Goal: Task Accomplishment & Management: Use online tool/utility

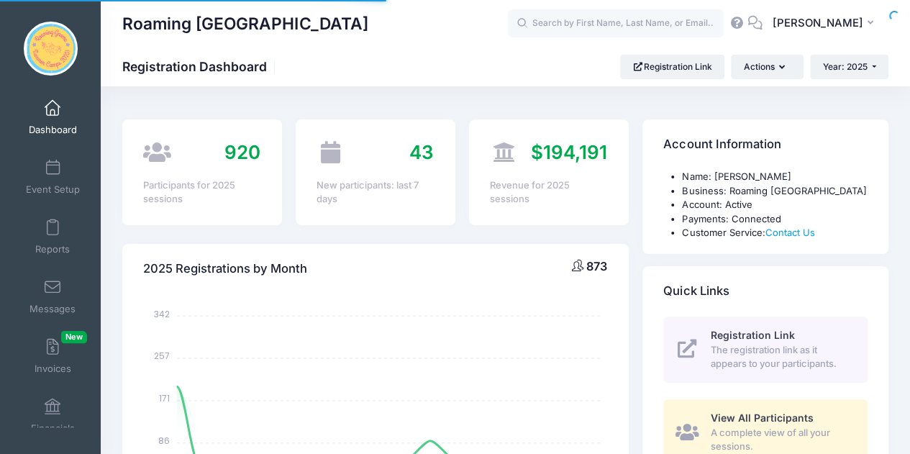
select select
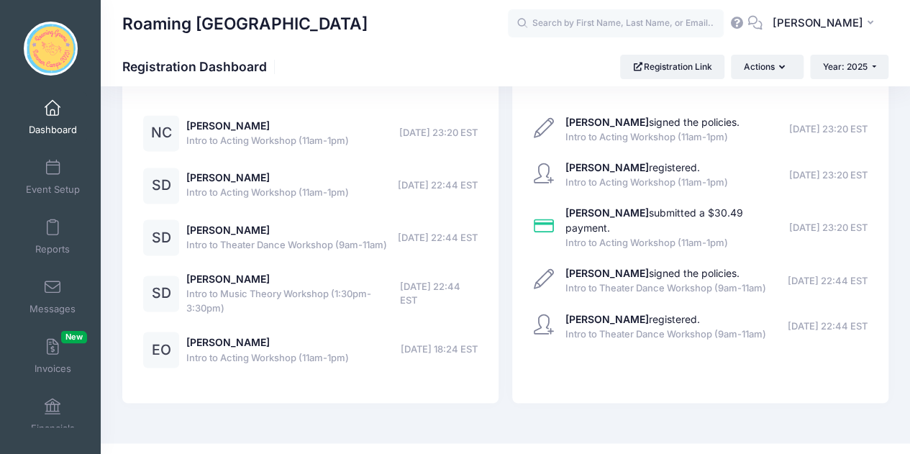
scroll to position [2947, 0]
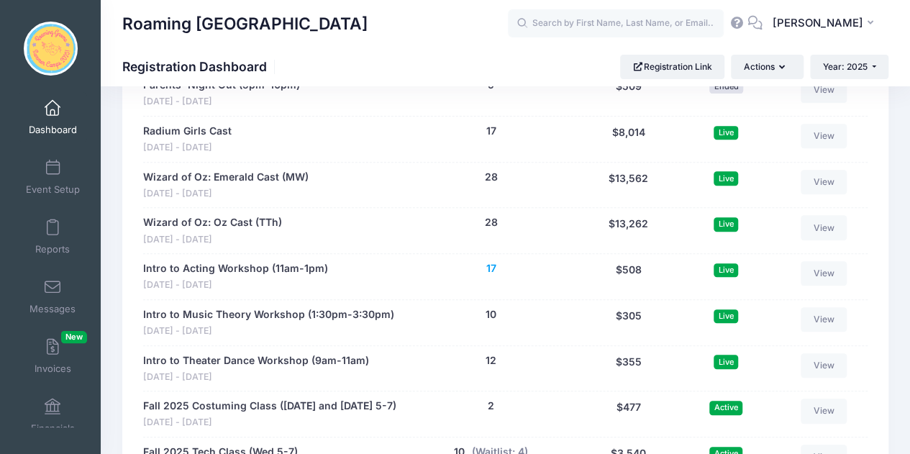
click at [491, 261] on button "17" at bounding box center [491, 268] width 10 height 15
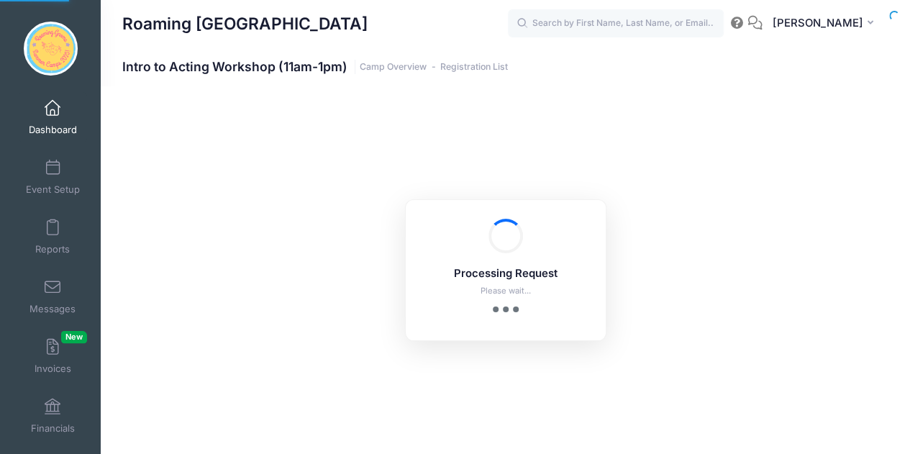
select select "10"
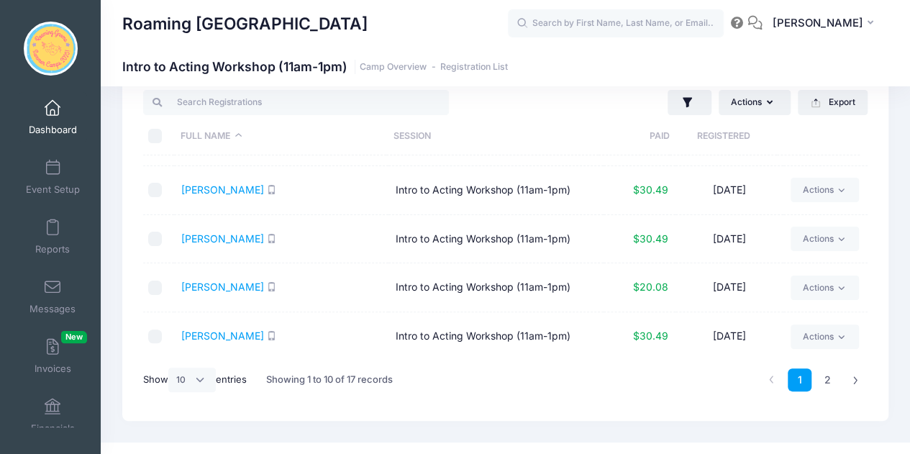
scroll to position [60, 0]
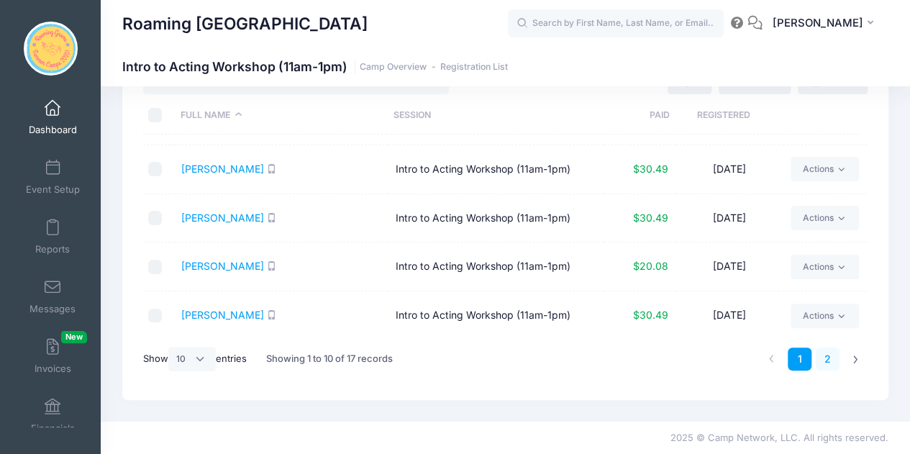
click at [826, 363] on link "2" at bounding box center [828, 360] width 24 height 24
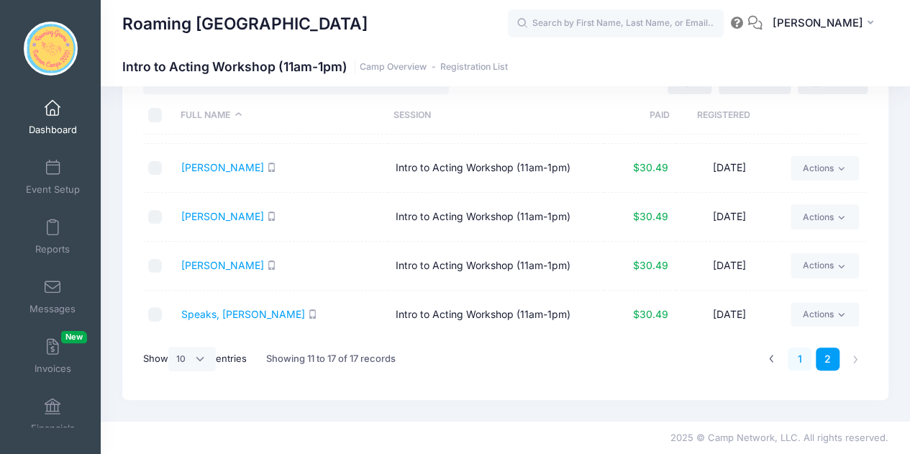
click at [807, 360] on link "1" at bounding box center [800, 360] width 24 height 24
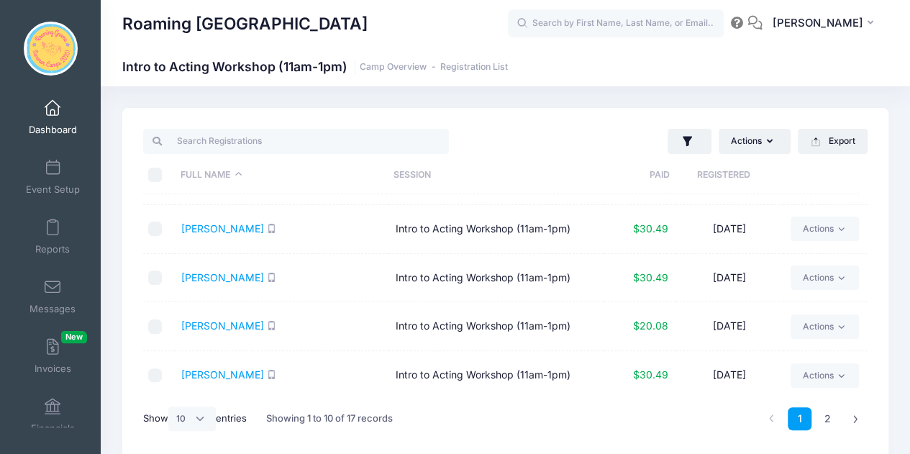
scroll to position [0, 0]
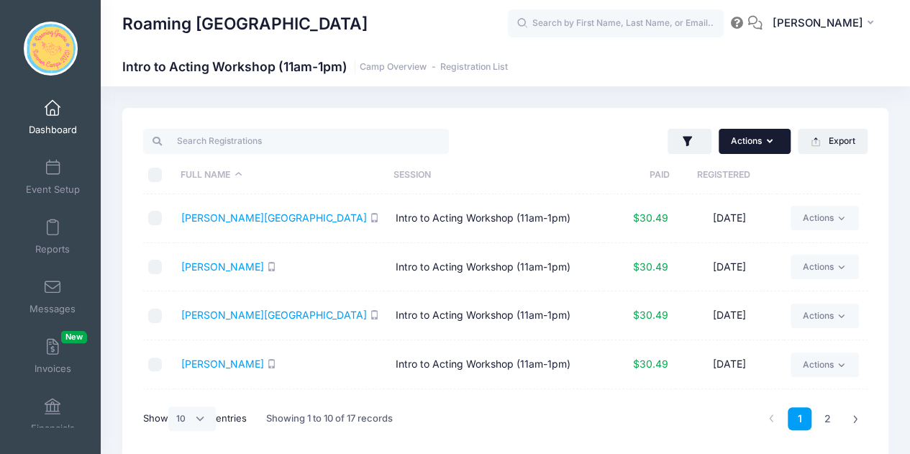
click at [760, 148] on button "Actions" at bounding box center [755, 141] width 72 height 24
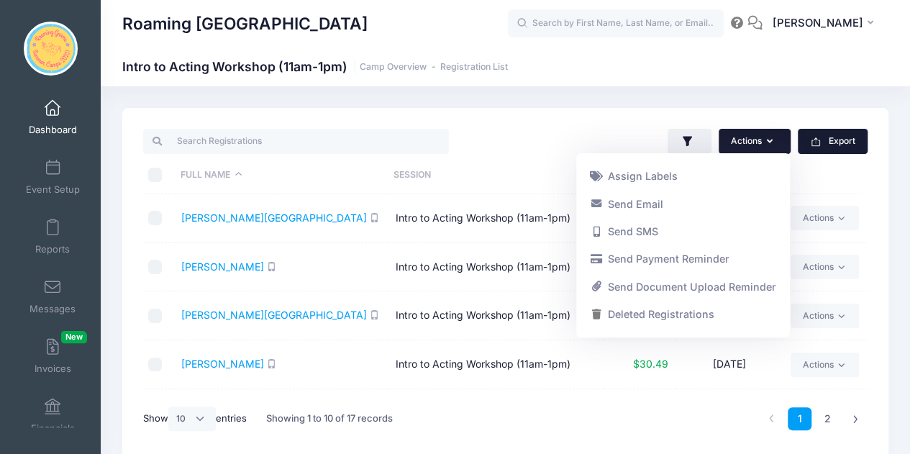
click at [840, 138] on button "Export" at bounding box center [833, 141] width 70 height 24
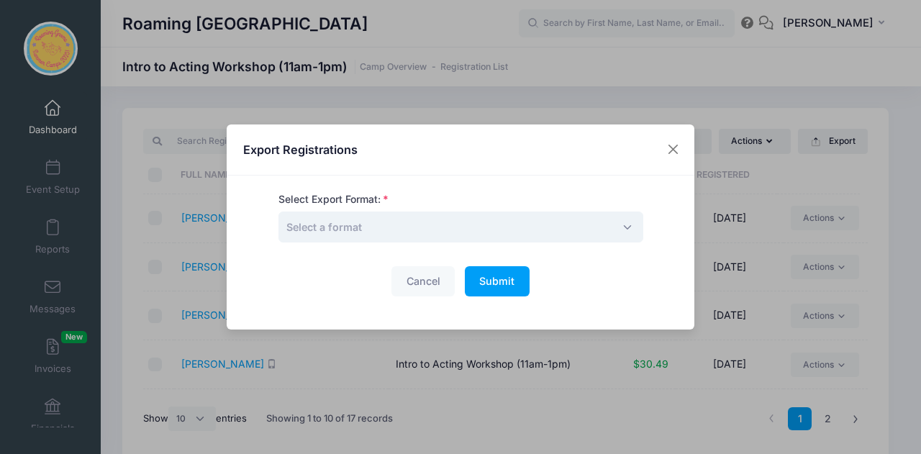
click at [372, 231] on span "Select a format" at bounding box center [460, 227] width 365 height 31
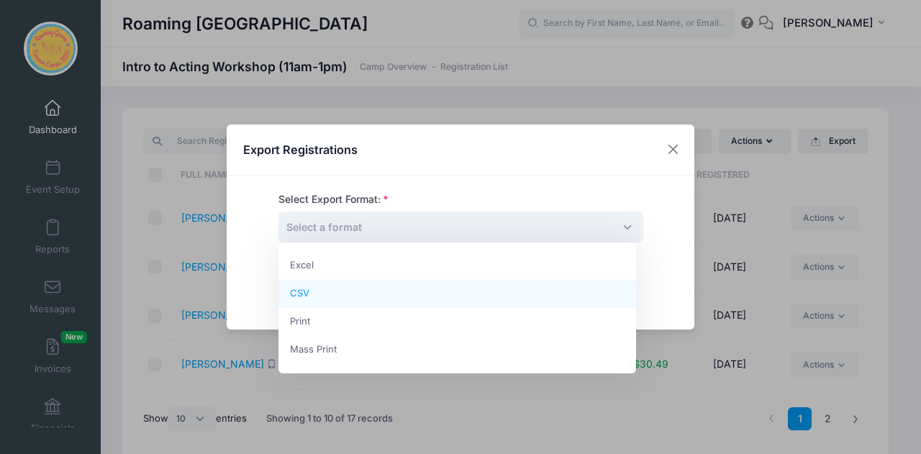
select select "csv"
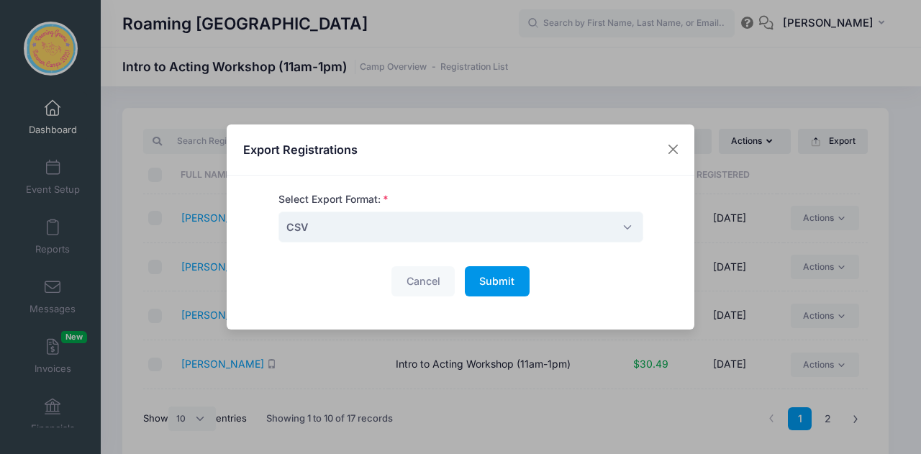
click at [469, 276] on button "Submit Please wait..." at bounding box center [497, 281] width 65 height 31
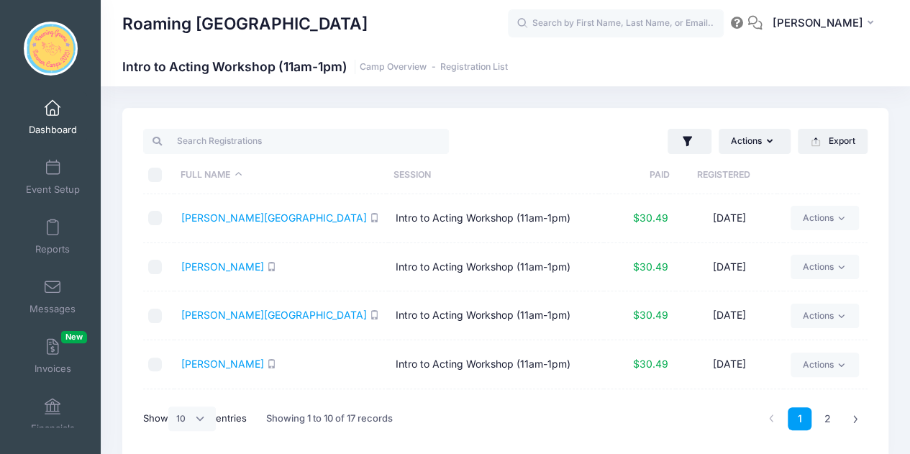
click at [601, 63] on div "Roaming Gnome Theatre Intro to Acting Workshop (11am-1pm) Camp Overview Registr…" at bounding box center [505, 67] width 809 height 20
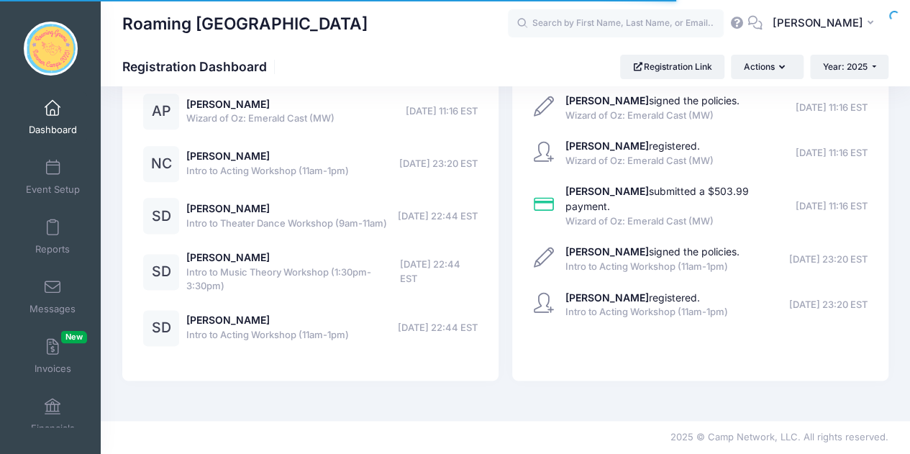
scroll to position [3741, 0]
select select
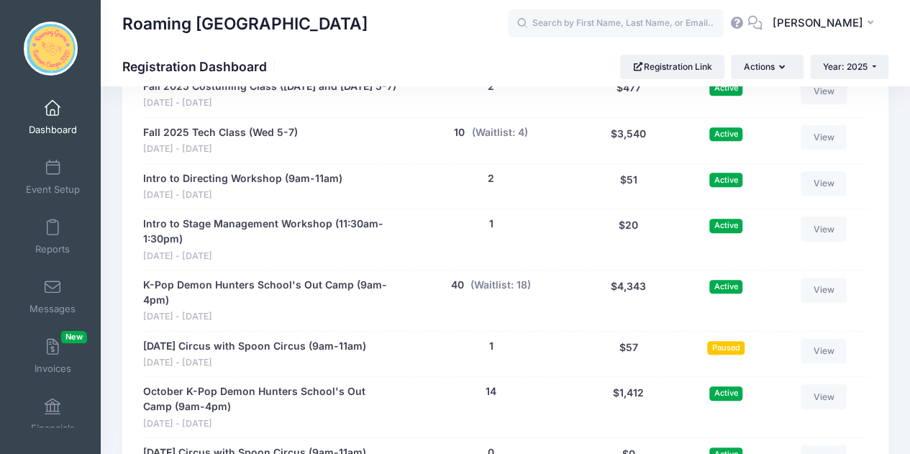
scroll to position [3248, 0]
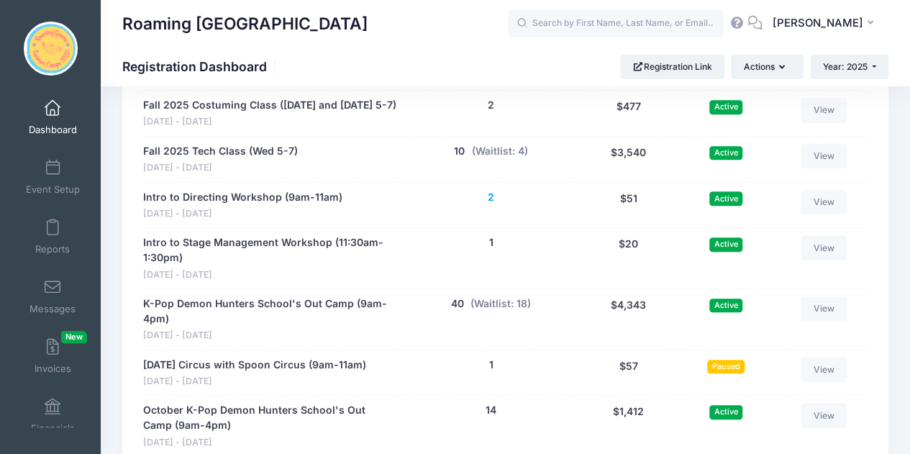
click at [488, 190] on button "2" at bounding box center [491, 197] width 6 height 15
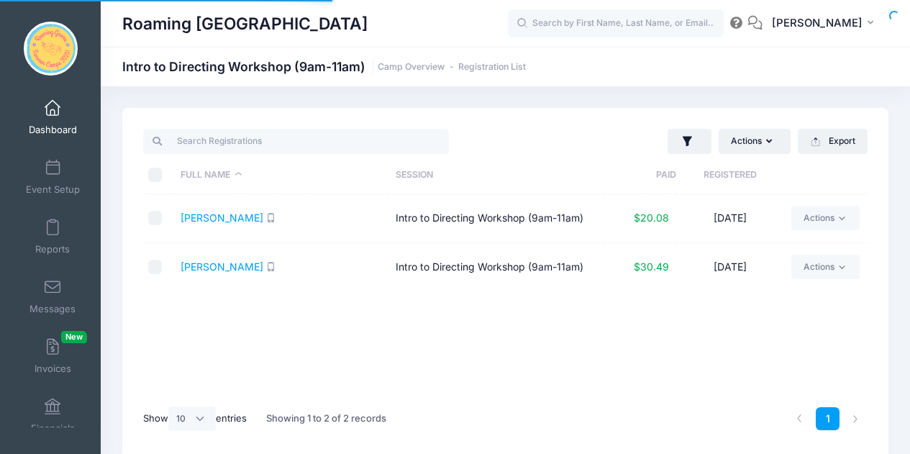
select select "10"
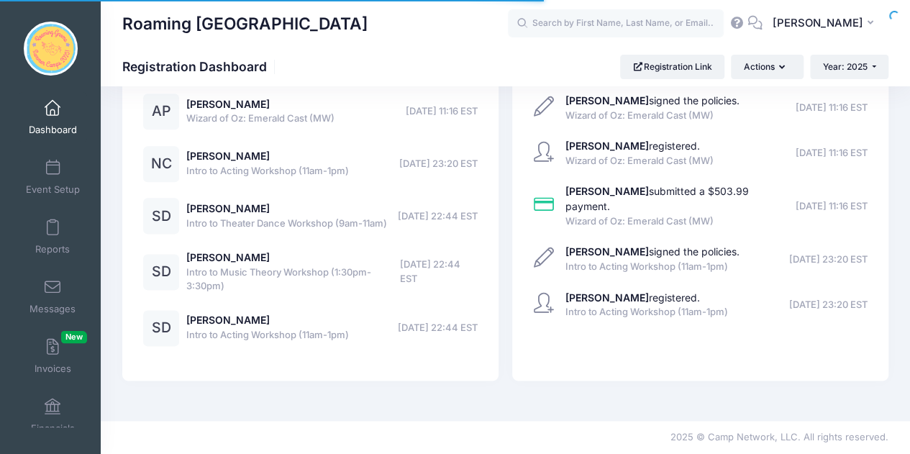
select select
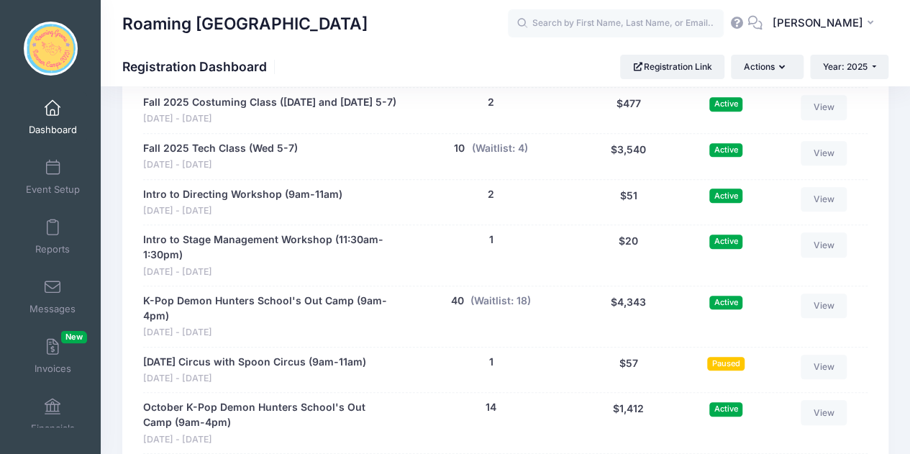
scroll to position [3259, 0]
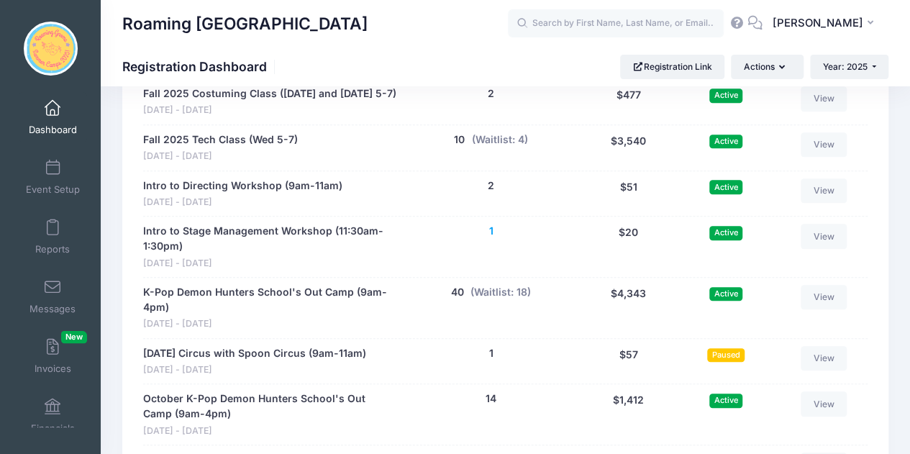
click at [491, 224] on button "1" at bounding box center [491, 231] width 4 height 15
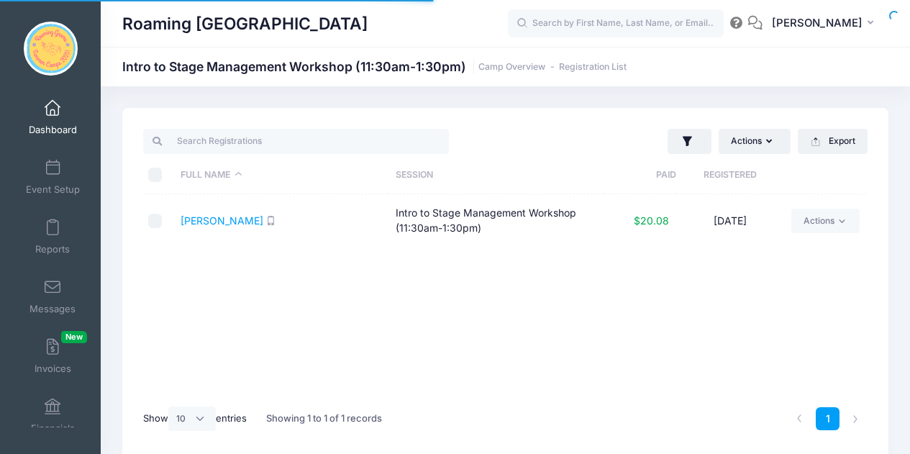
select select "10"
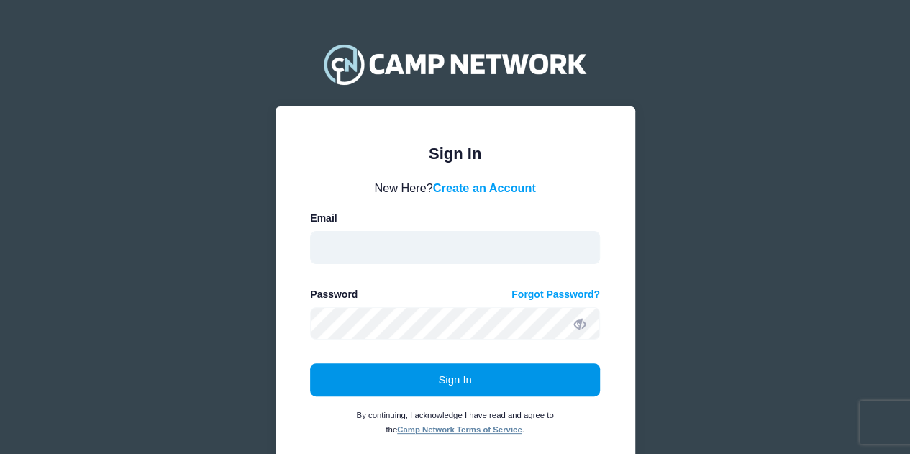
type input "info@roaminggnometheatre.com"
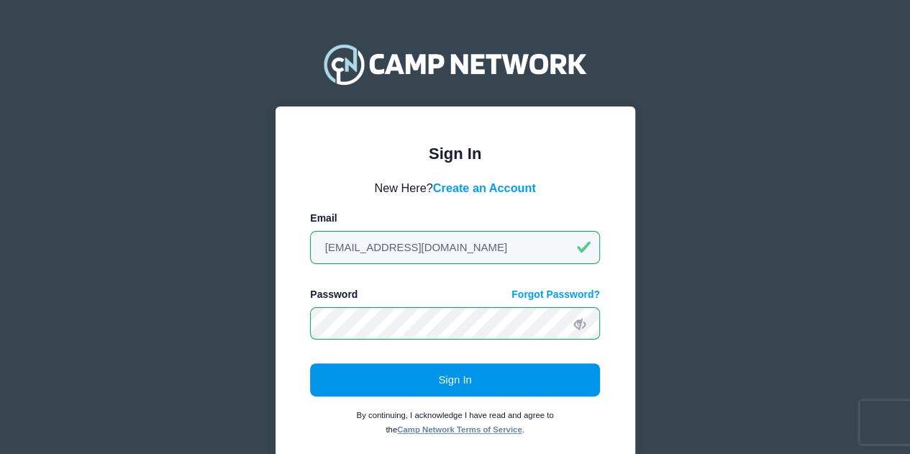
click at [426, 377] on button "Sign In" at bounding box center [455, 379] width 290 height 33
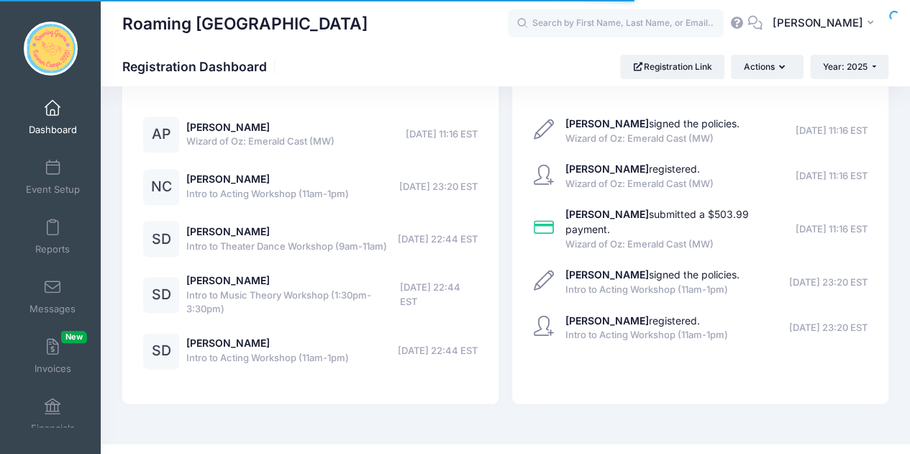
select select
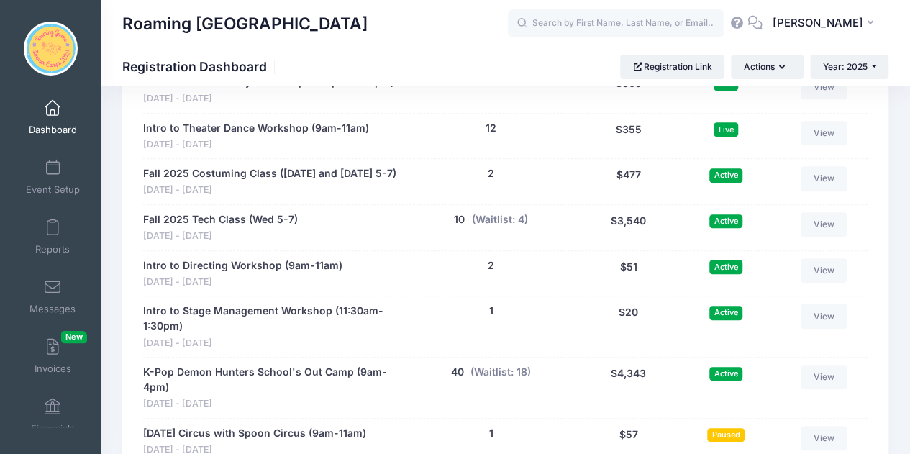
scroll to position [3577, 0]
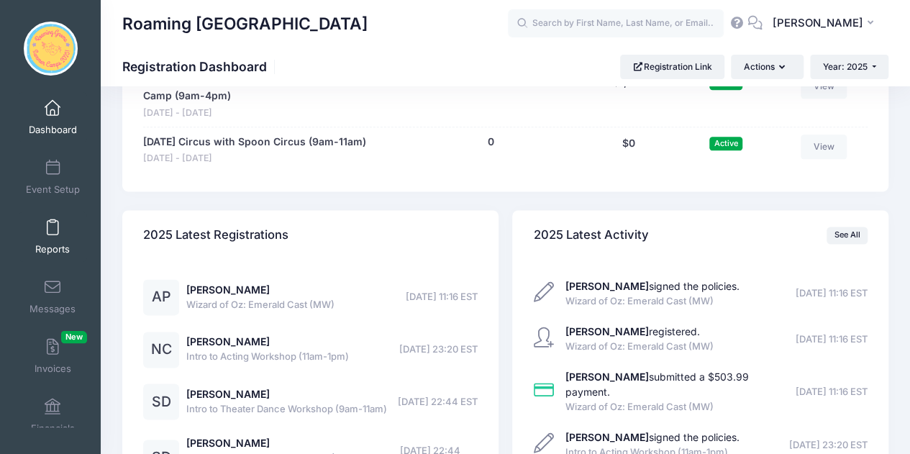
click at [50, 245] on span "Reports" at bounding box center [52, 249] width 35 height 12
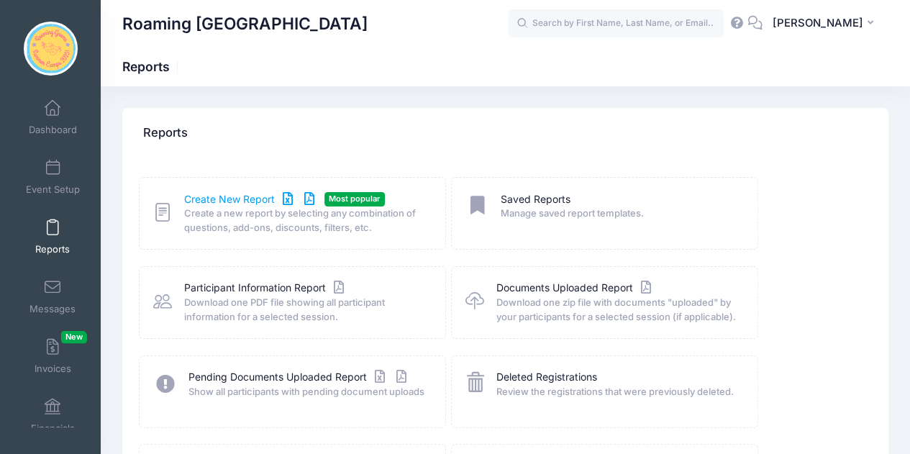
click at [248, 192] on link "Create New Report" at bounding box center [251, 199] width 134 height 15
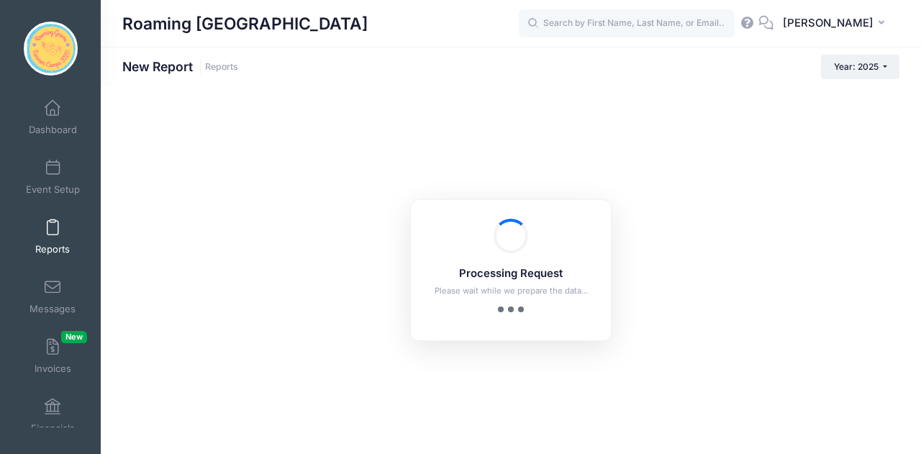
checkbox input "true"
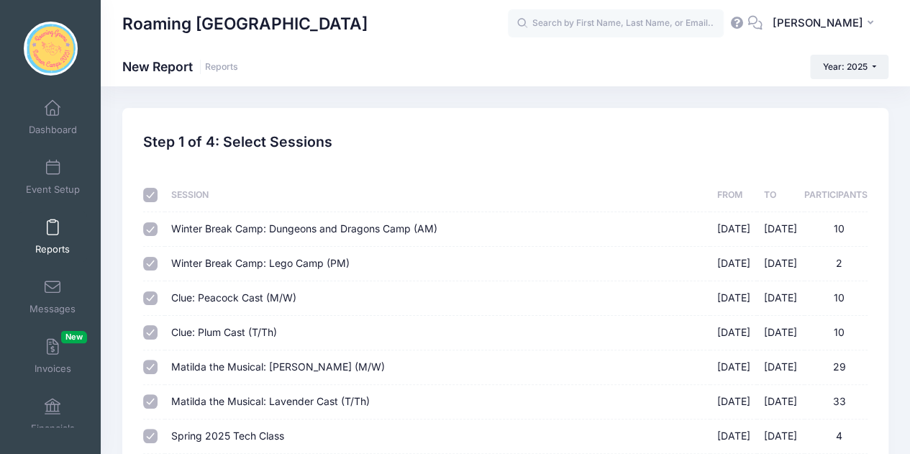
click at [152, 192] on input "checkbox" at bounding box center [150, 195] width 14 height 14
checkbox input "false"
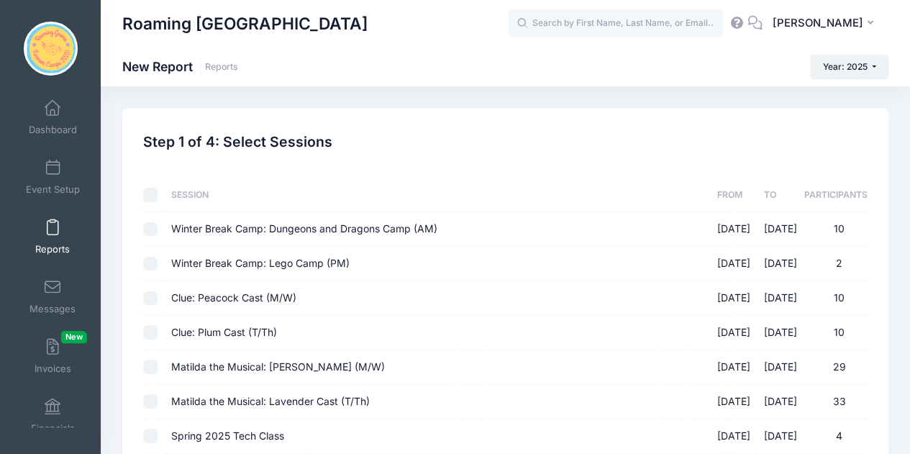
checkbox input "false"
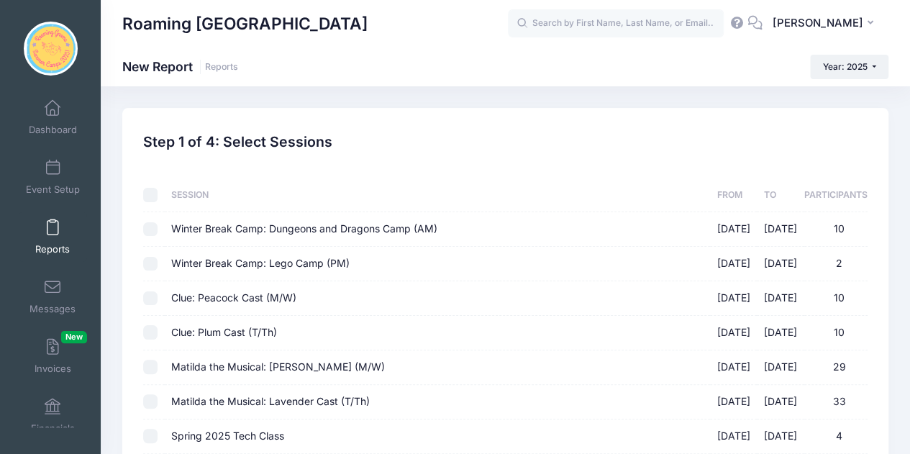
checkbox input "false"
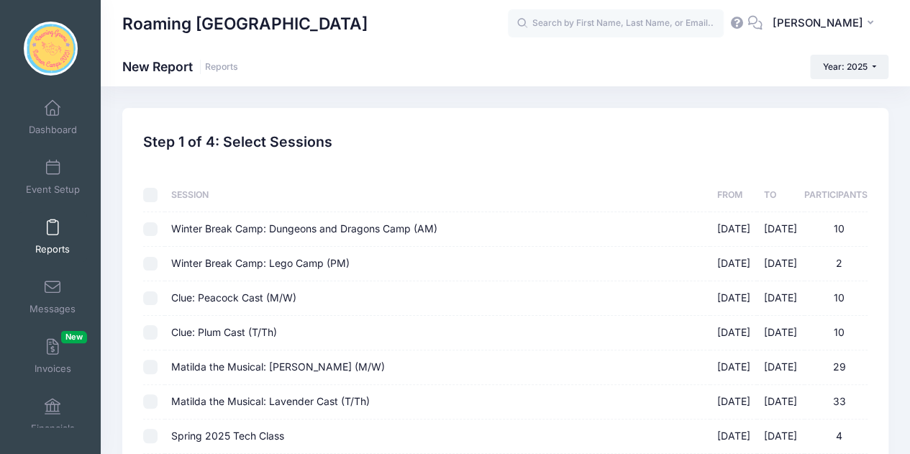
checkbox input "false"
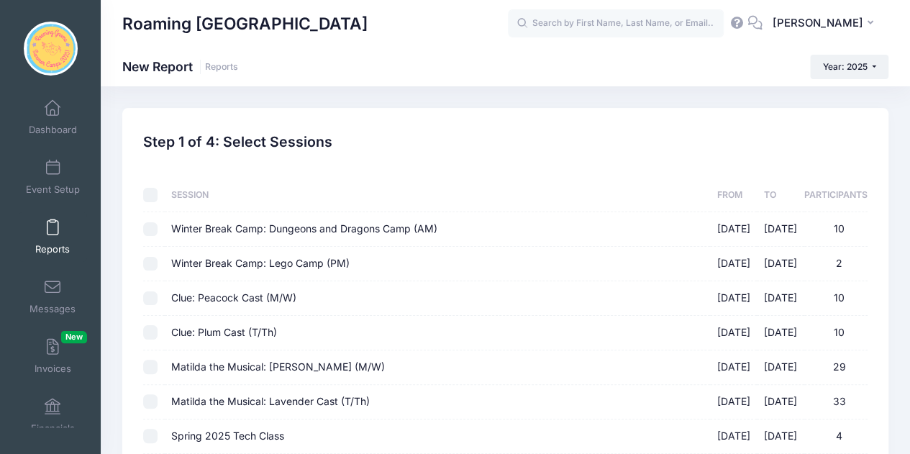
checkbox input "false"
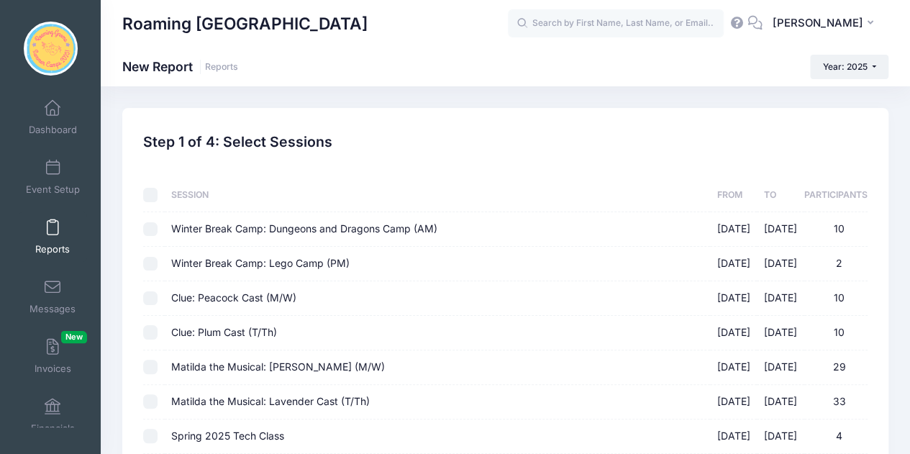
checkbox input "false"
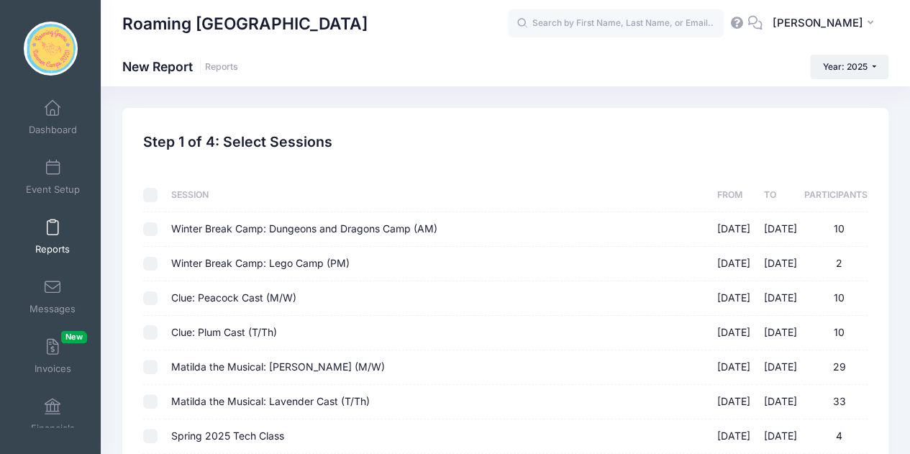
checkbox input "false"
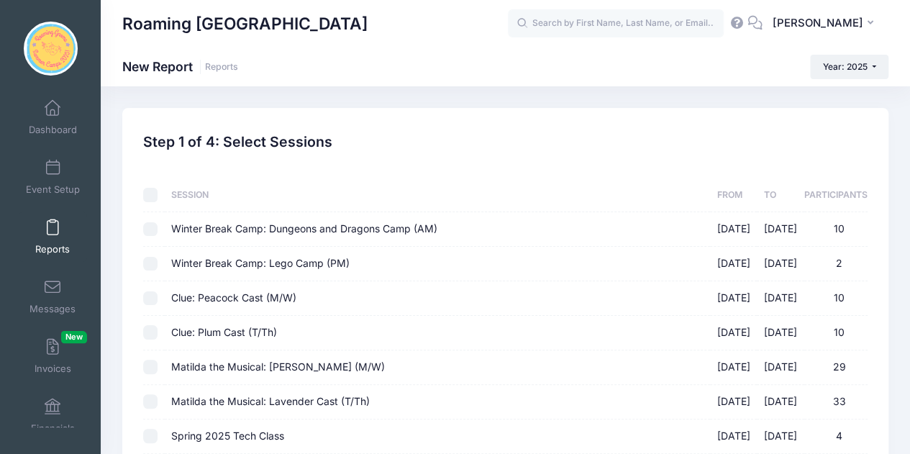
checkbox input "false"
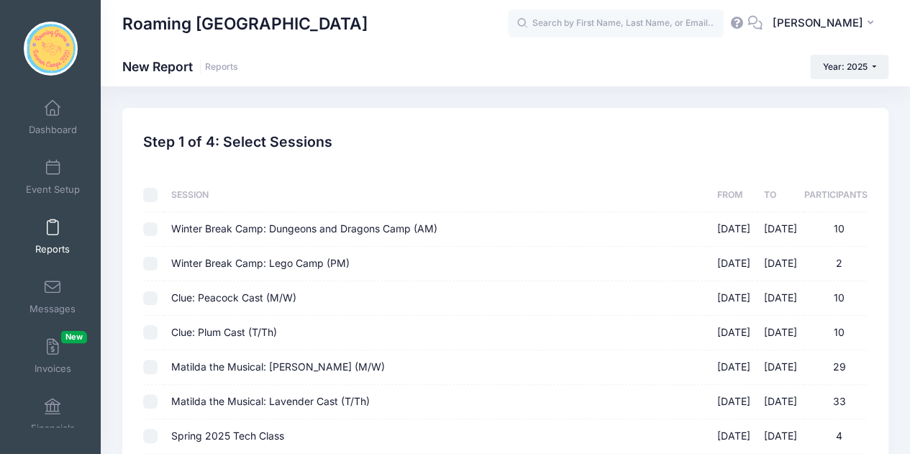
checkbox input "false"
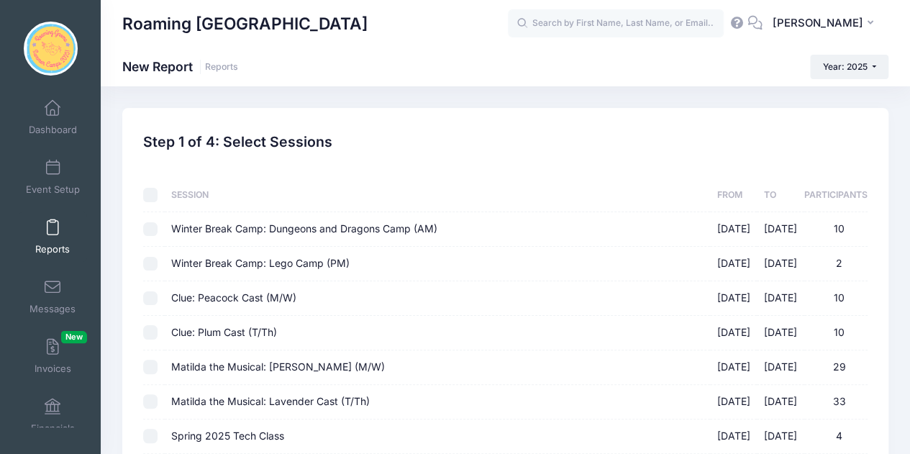
checkbox input "false"
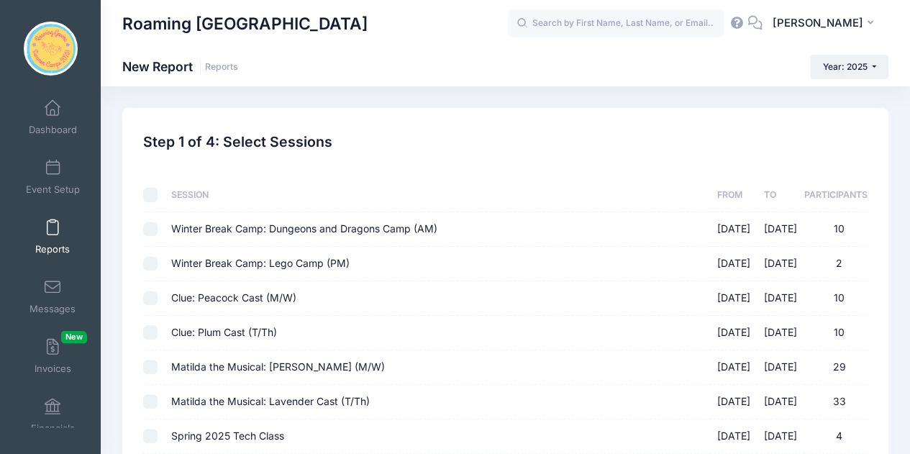
checkbox input "false"
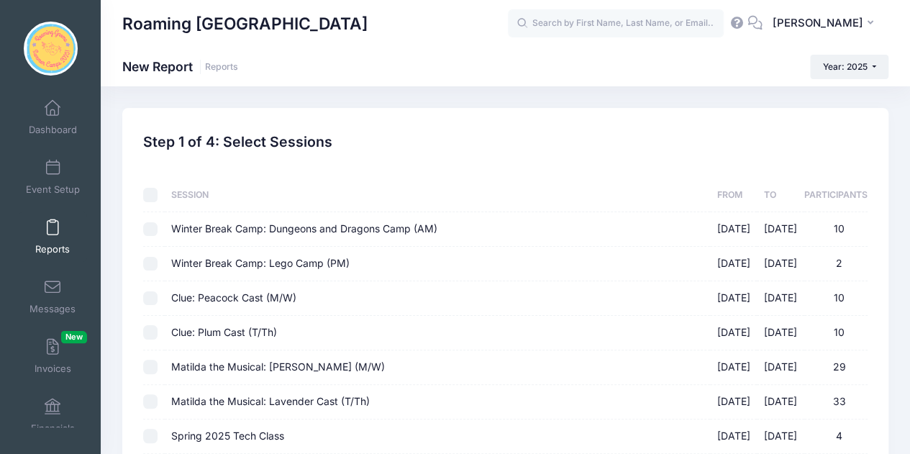
checkbox input "false"
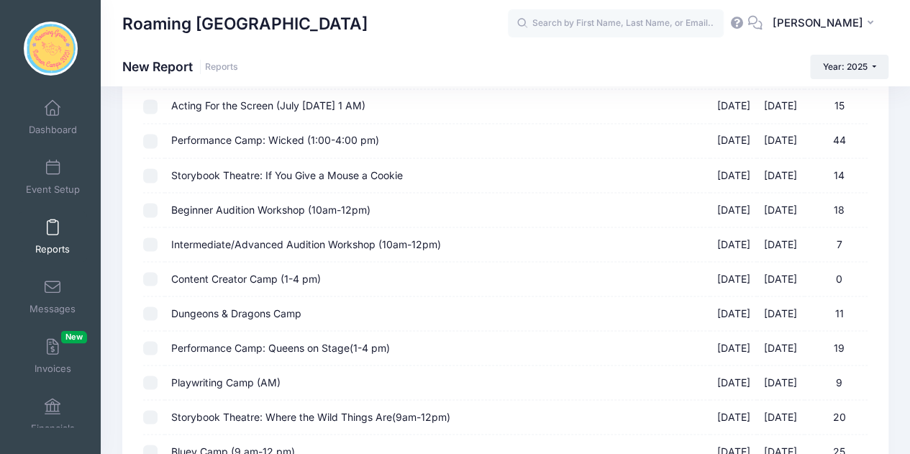
scroll to position [1590, 0]
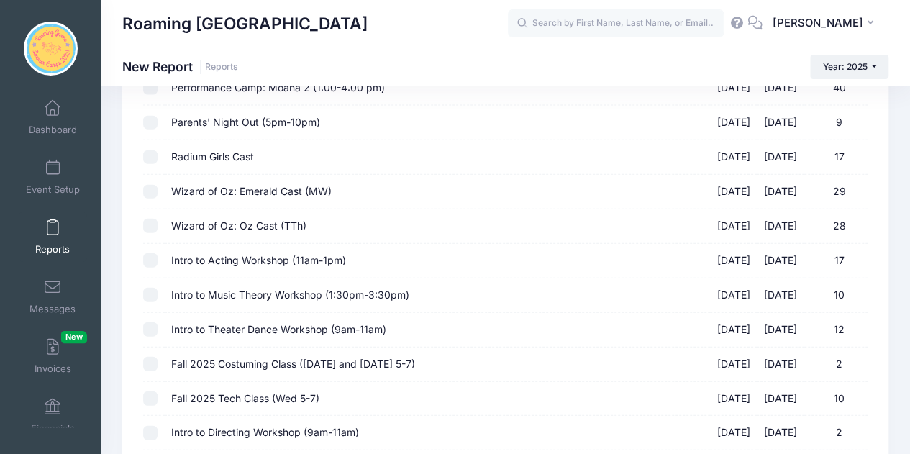
click at [151, 253] on input "Intro to Acting Workshop (11am-1pm) [DATE] - [DATE] 17" at bounding box center [150, 260] width 14 height 14
checkbox input "true"
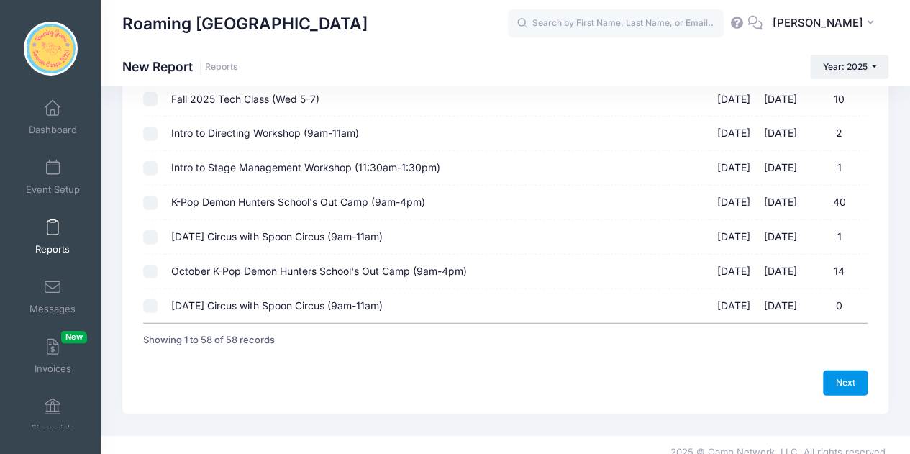
click at [838, 371] on link "Next" at bounding box center [845, 383] width 45 height 24
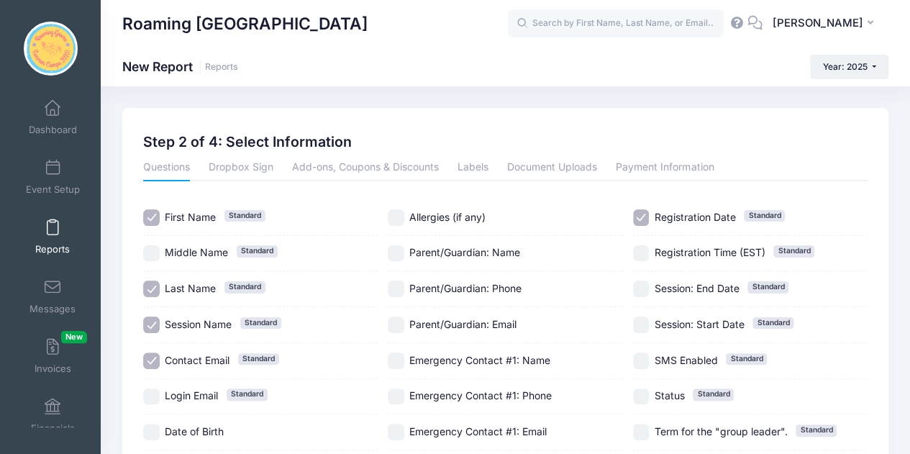
click at [149, 353] on input "Contact Email Standard" at bounding box center [151, 361] width 17 height 17
click at [150, 353] on input "Contact Email Standard" at bounding box center [151, 361] width 17 height 17
click at [153, 359] on input "Contact Email Standard" at bounding box center [151, 361] width 17 height 17
checkbox input "false"
click at [151, 327] on input "Session Name Standard" at bounding box center [151, 325] width 17 height 17
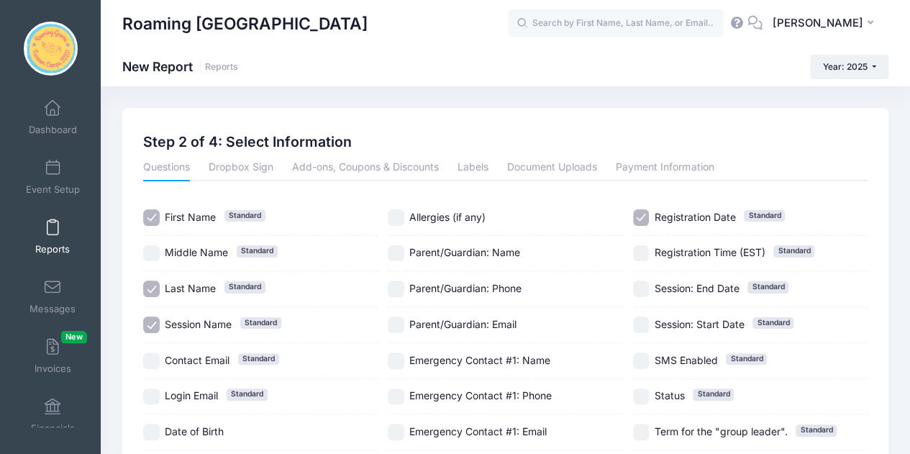
checkbox input "false"
click at [396, 289] on input "Parent/Guardian: Phone" at bounding box center [396, 289] width 17 height 17
checkbox input "true"
click at [635, 218] on input "Registration Date Standard" at bounding box center [641, 217] width 17 height 17
checkbox input "false"
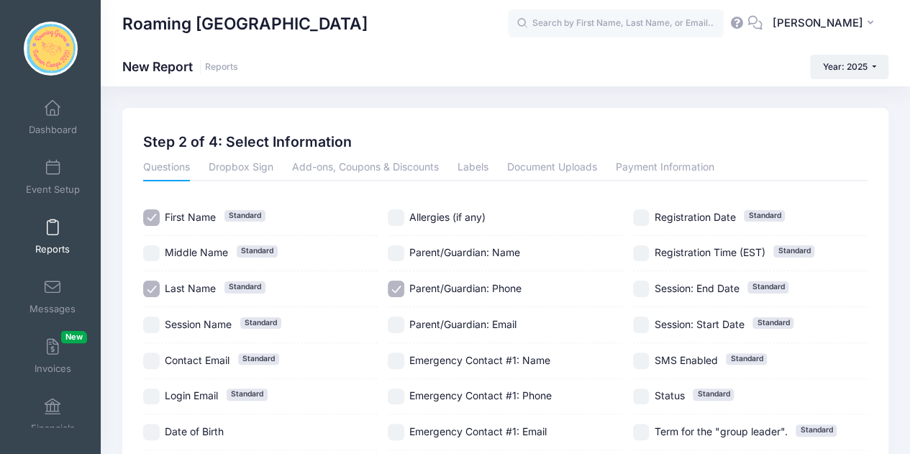
click at [399, 361] on input "Emergency Contact #1: Name" at bounding box center [396, 361] width 17 height 17
click at [398, 362] on input "Emergency Contact #1: Name" at bounding box center [396, 361] width 17 height 17
checkbox input "false"
click at [391, 394] on input "Emergency Contact #1: Phone" at bounding box center [396, 397] width 17 height 17
checkbox input "true"
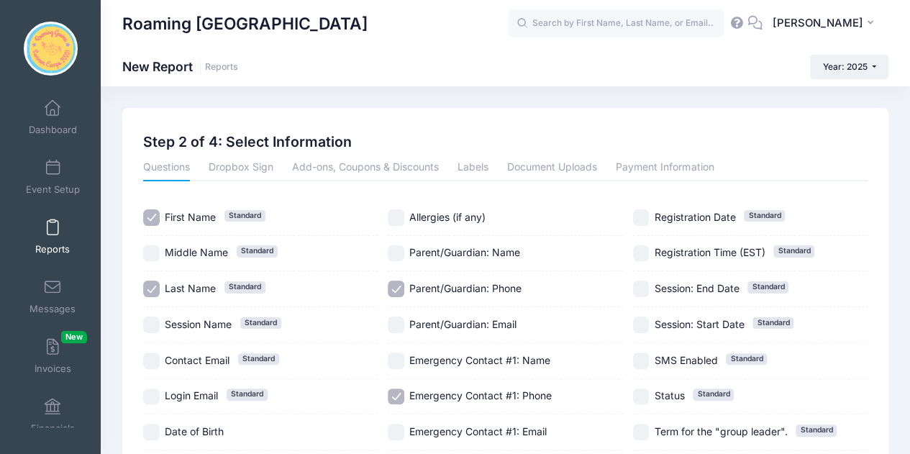
scroll to position [283, 0]
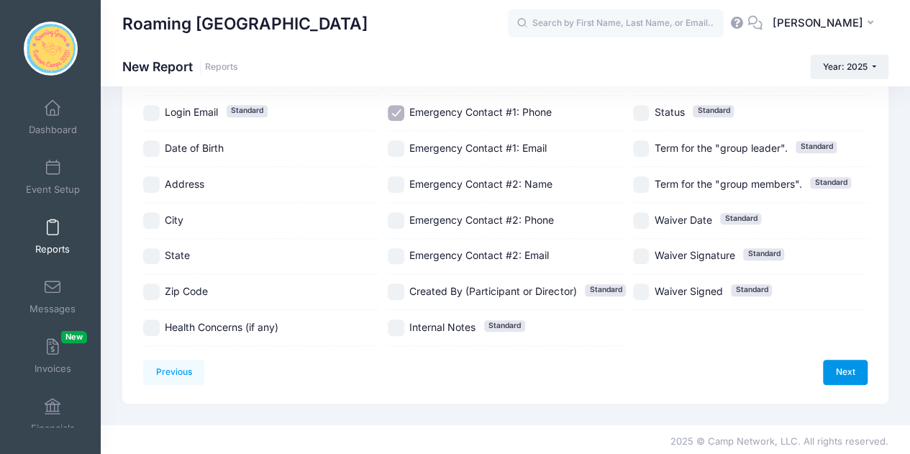
click at [842, 373] on link "Next" at bounding box center [845, 372] width 45 height 24
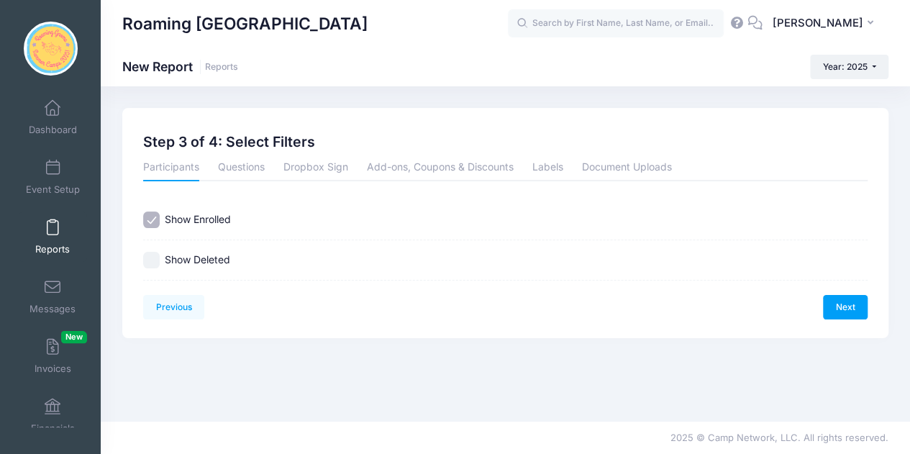
scroll to position [0, 0]
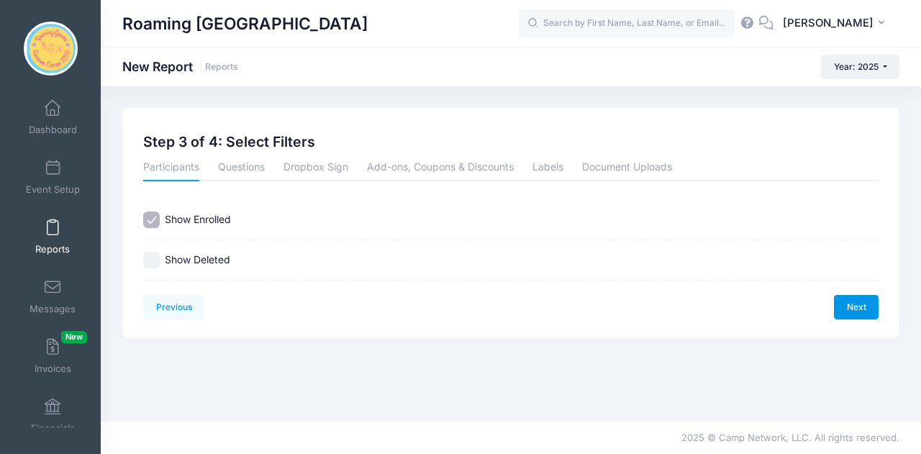
click at [871, 315] on link "Next" at bounding box center [856, 307] width 45 height 24
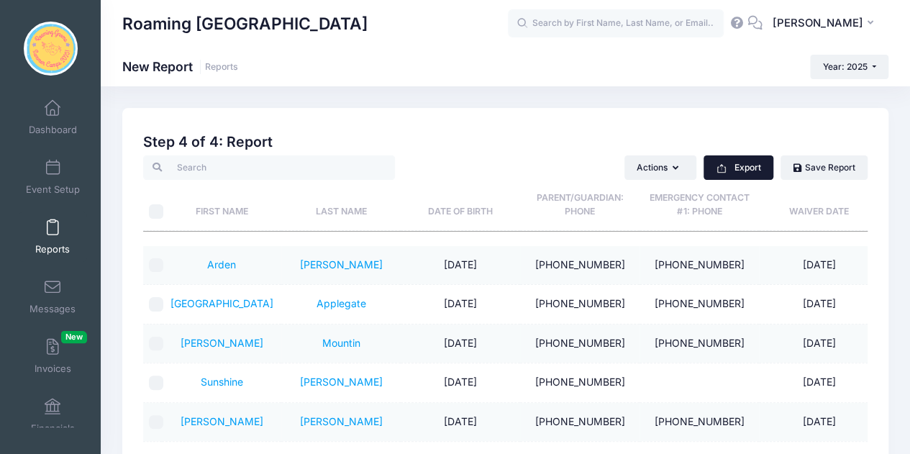
click at [744, 173] on button "Export" at bounding box center [739, 167] width 70 height 24
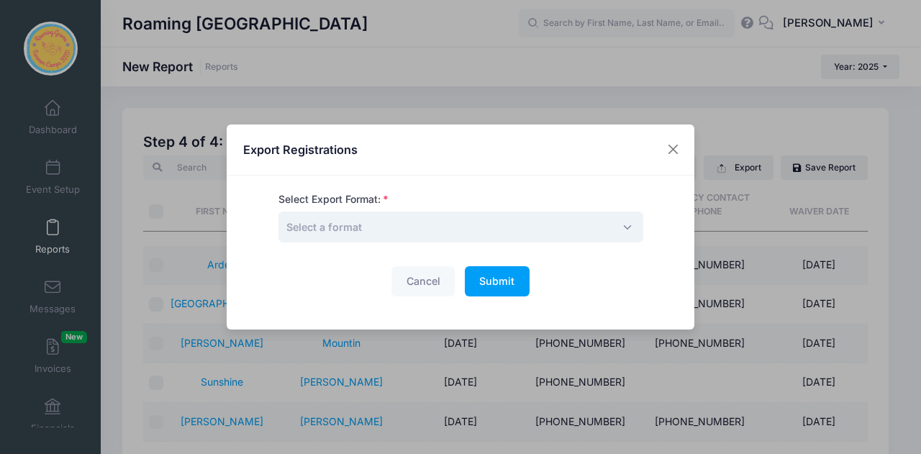
click at [463, 237] on span "Select a format" at bounding box center [460, 227] width 365 height 31
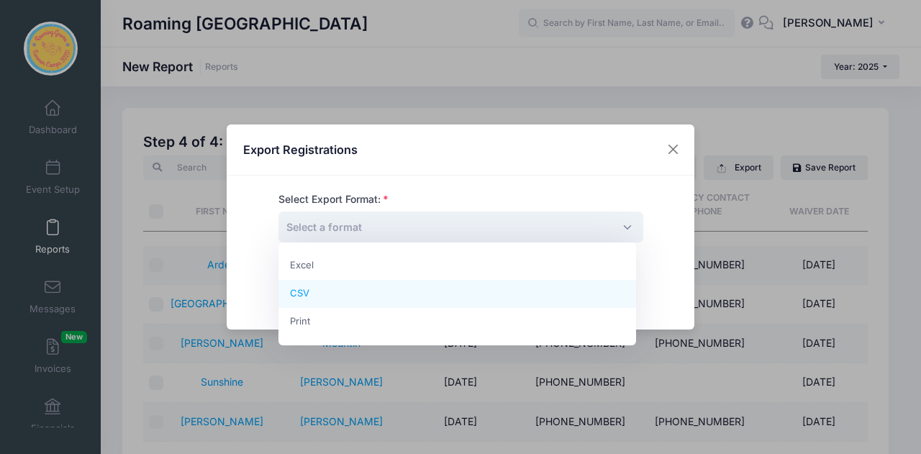
select select "csv"
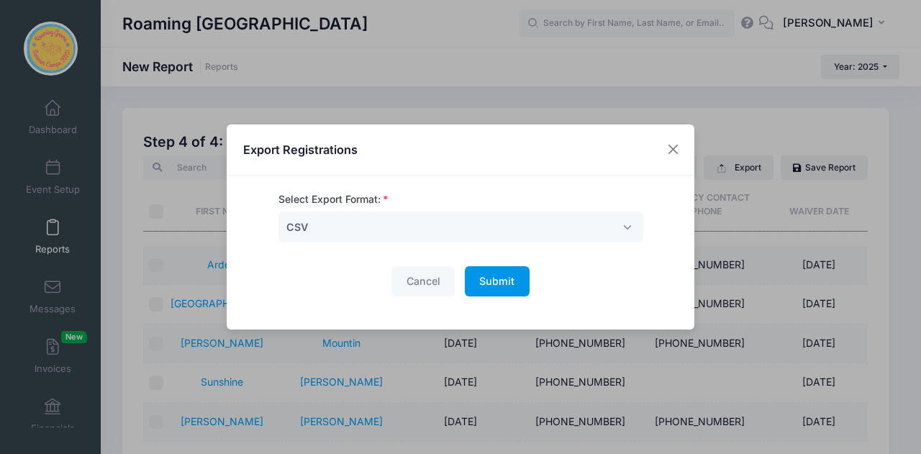
click at [504, 278] on span "Submit" at bounding box center [496, 281] width 35 height 12
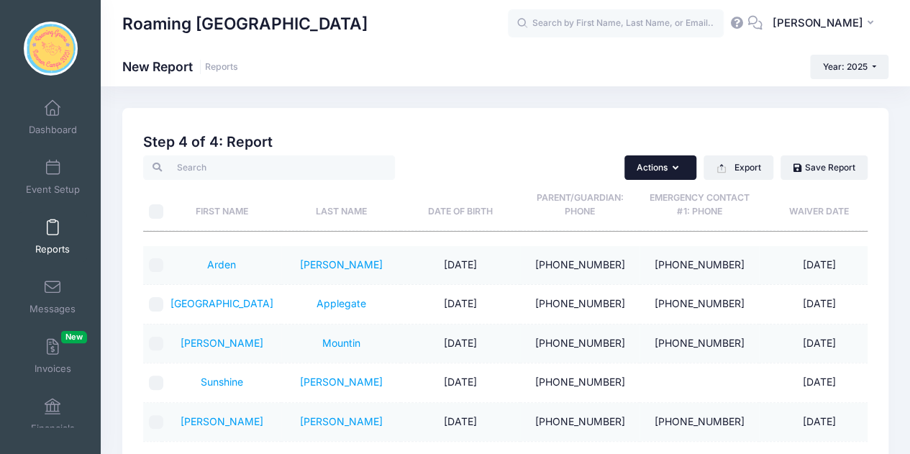
click at [653, 168] on button "Actions" at bounding box center [660, 167] width 72 height 24
